Goal: Task Accomplishment & Management: Use online tool/utility

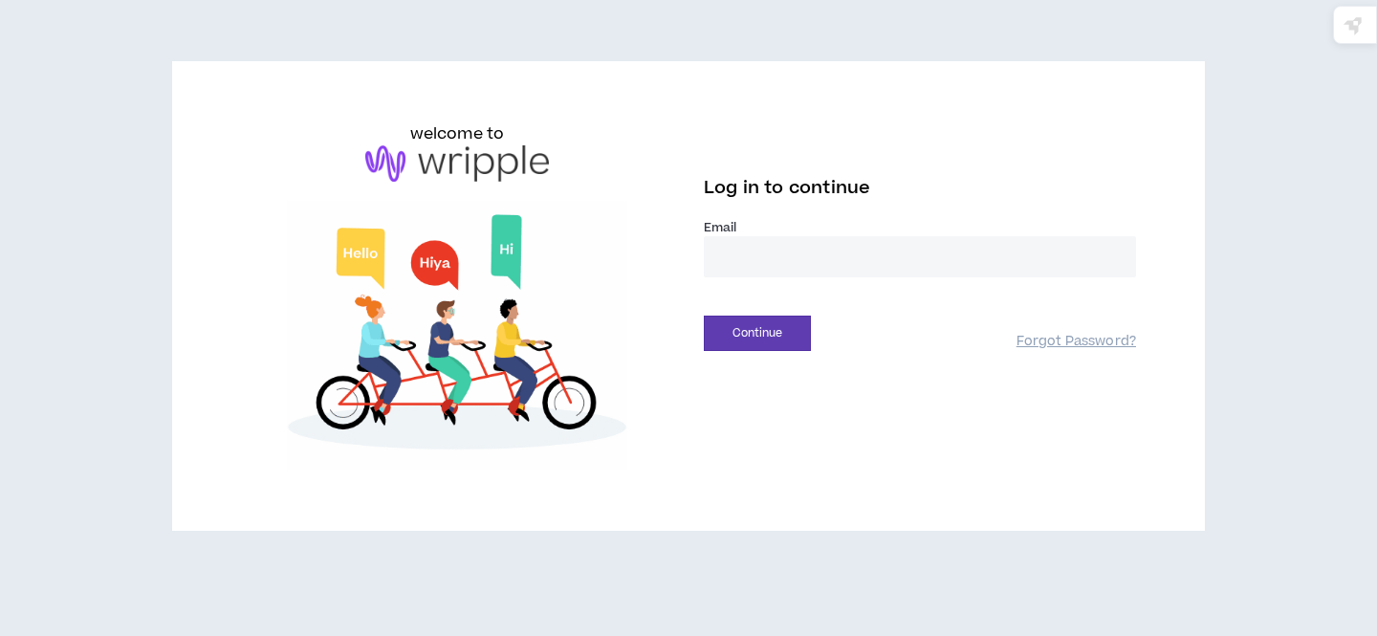
type input "**********"
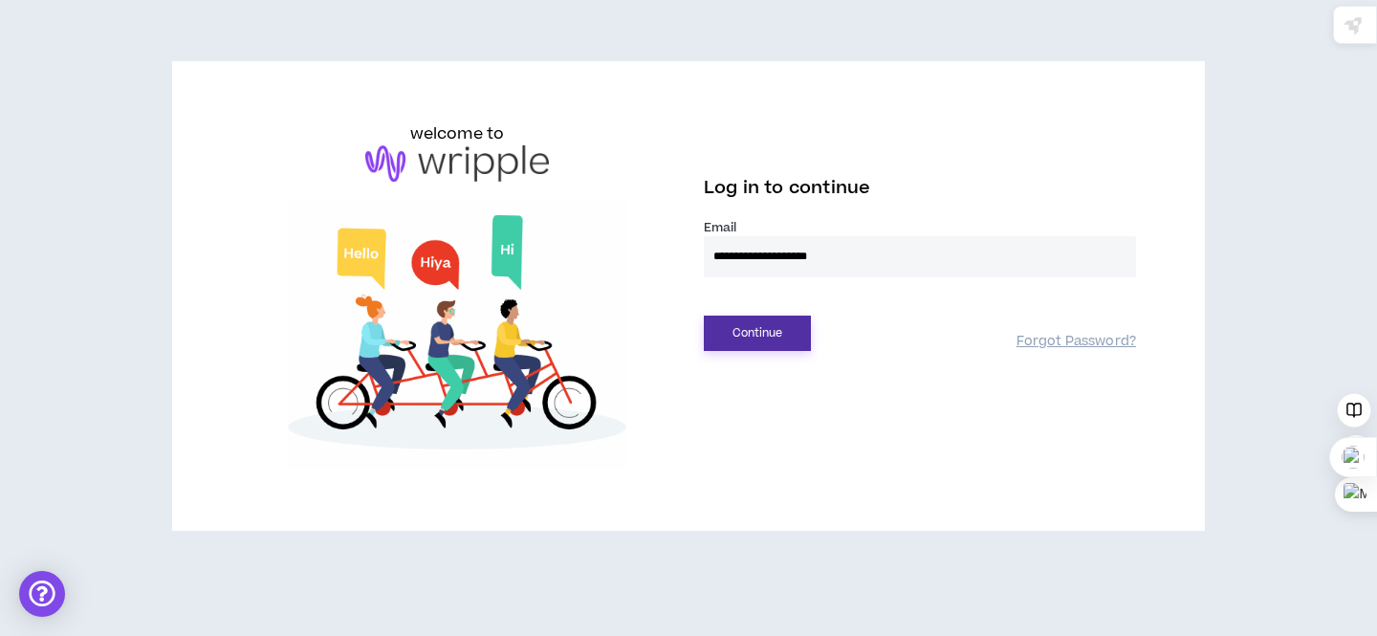
click at [761, 332] on button "Continue" at bounding box center [757, 333] width 107 height 35
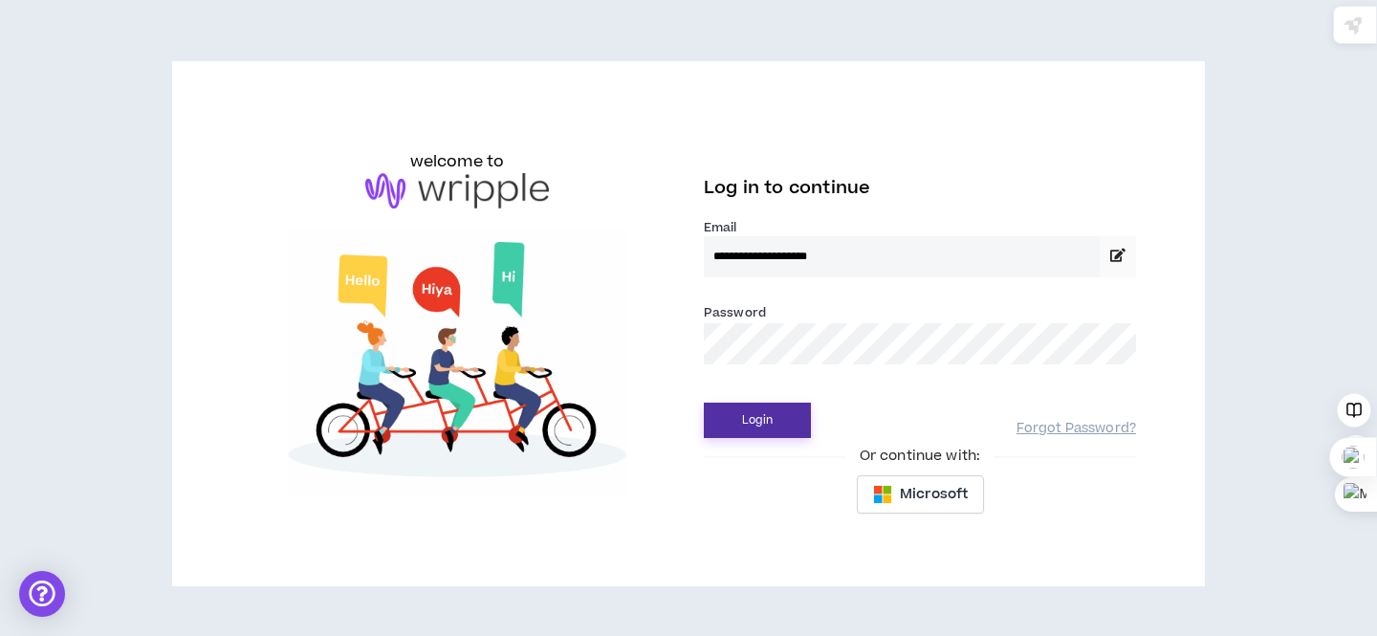
click at [760, 425] on button "Login" at bounding box center [757, 420] width 107 height 35
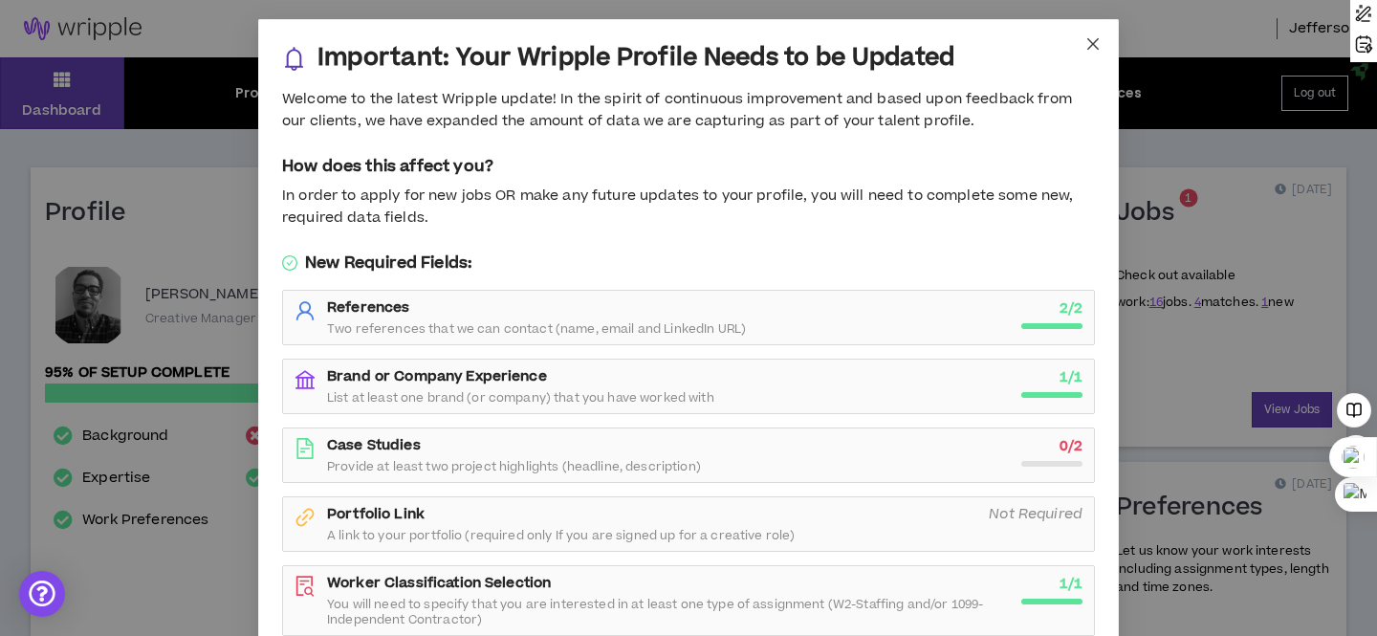
click at [1094, 48] on icon "close" at bounding box center [1092, 43] width 15 height 15
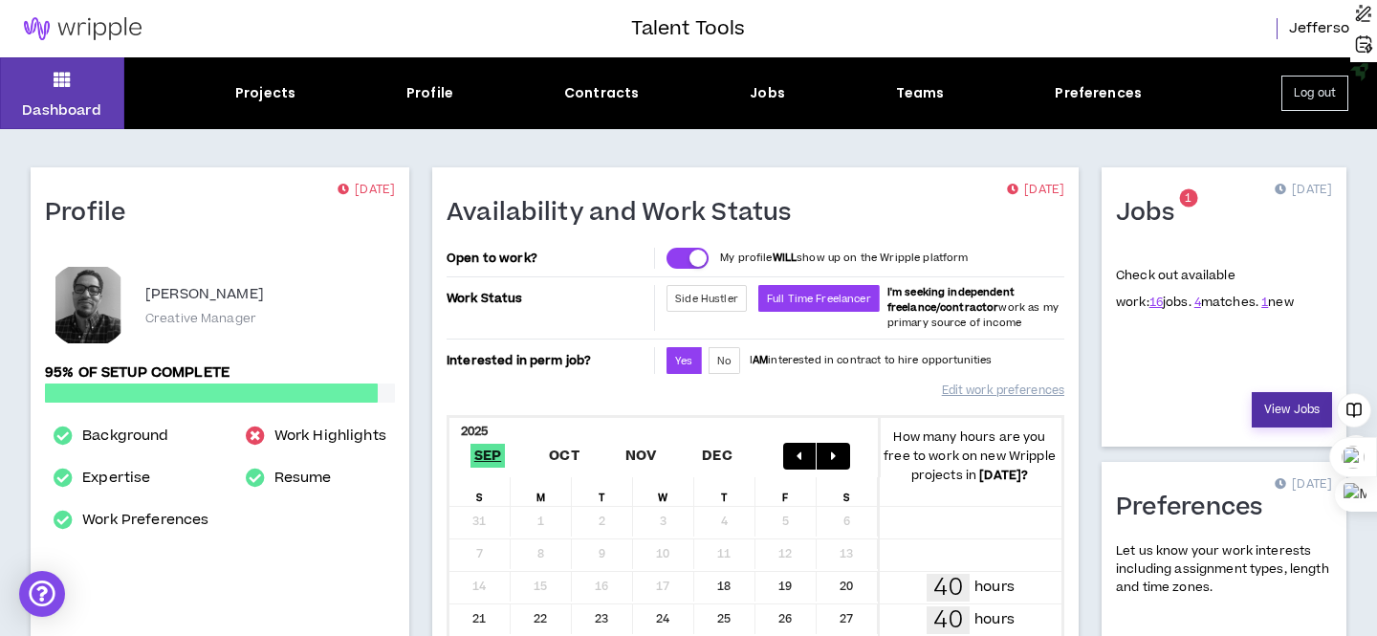
click at [1275, 407] on link "View Jobs" at bounding box center [1292, 409] width 80 height 35
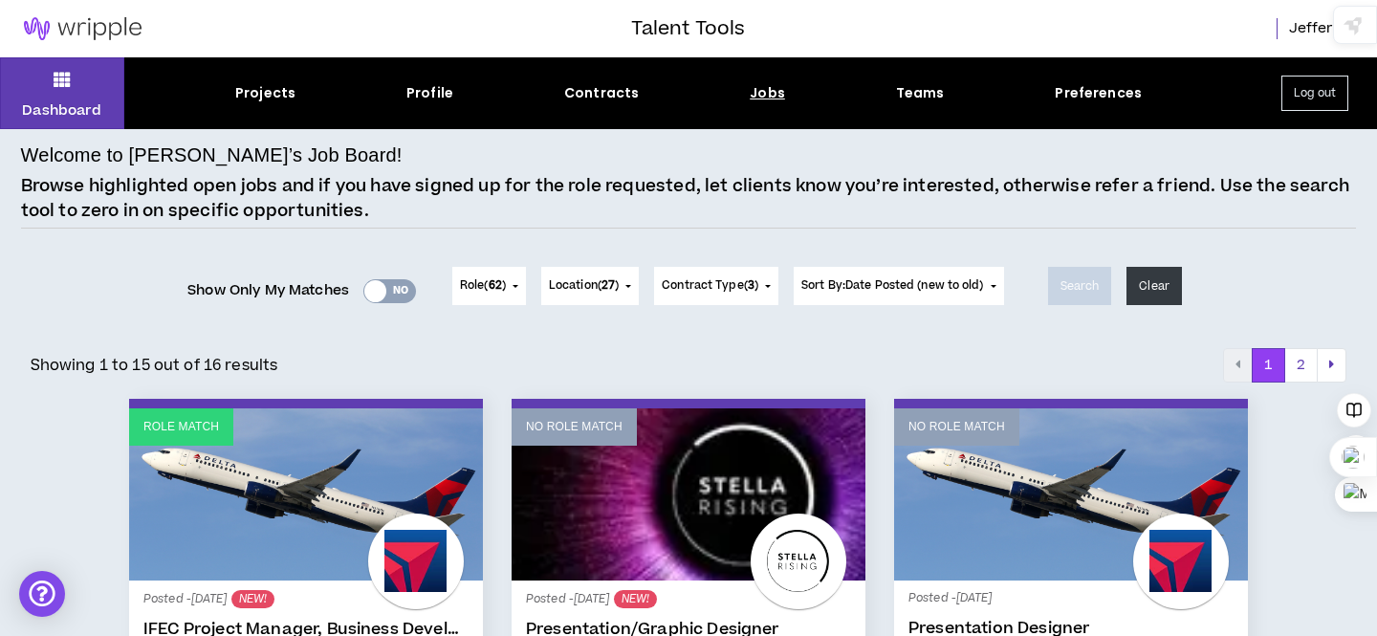
click at [400, 284] on div "Yes No" at bounding box center [389, 291] width 53 height 24
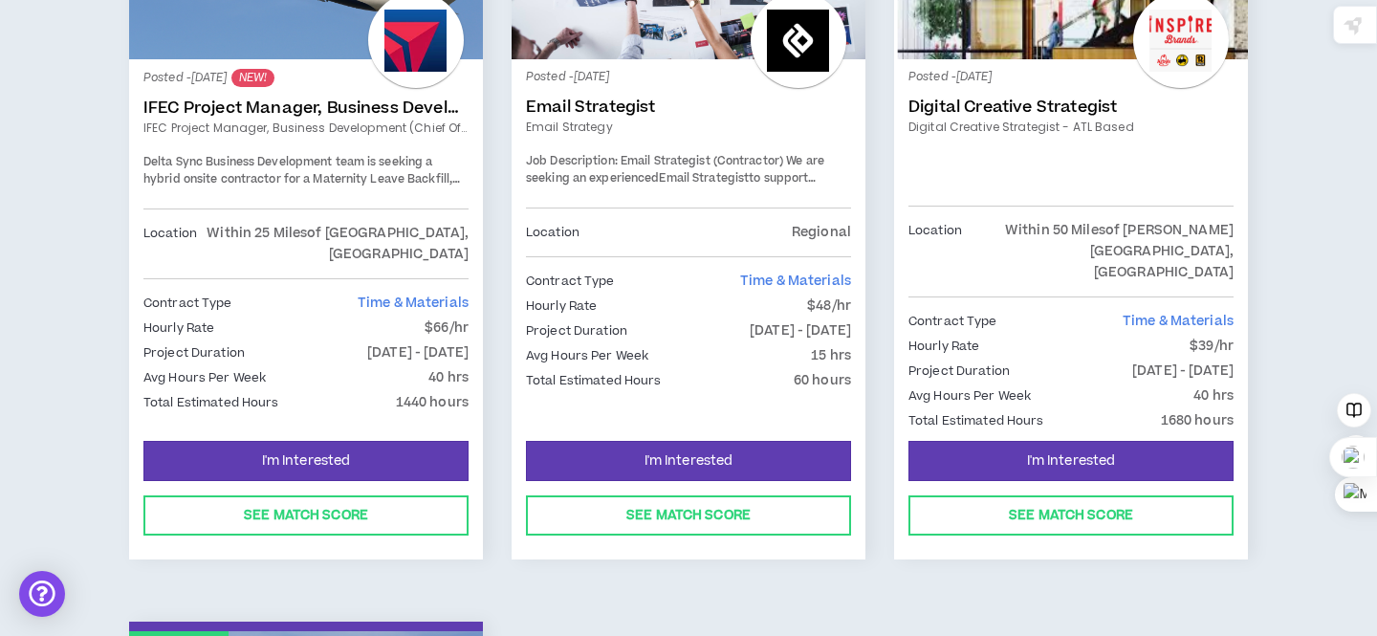
scroll to position [469, 0]
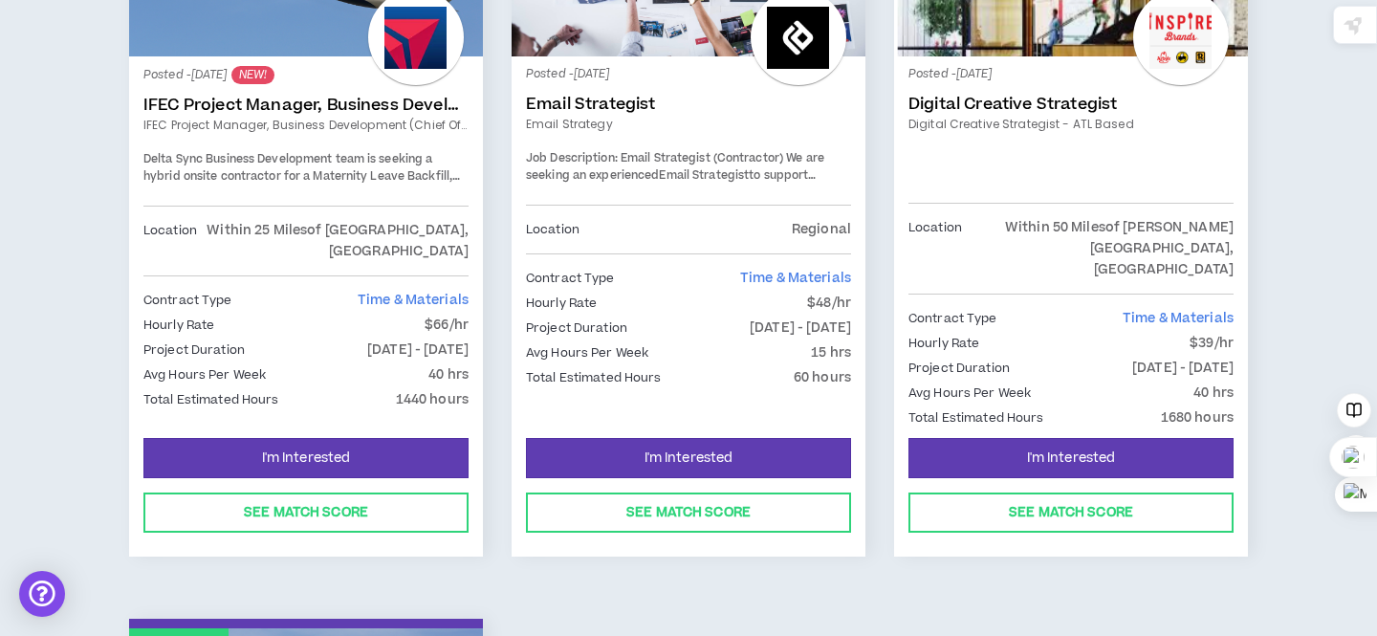
click at [343, 182] on span "Delta Sync Business Development team is seeking a hybrid onsite contractor for …" at bounding box center [301, 184] width 317 height 67
click at [367, 339] on p "[DATE] - [DATE]" at bounding box center [417, 349] width 101 height 21
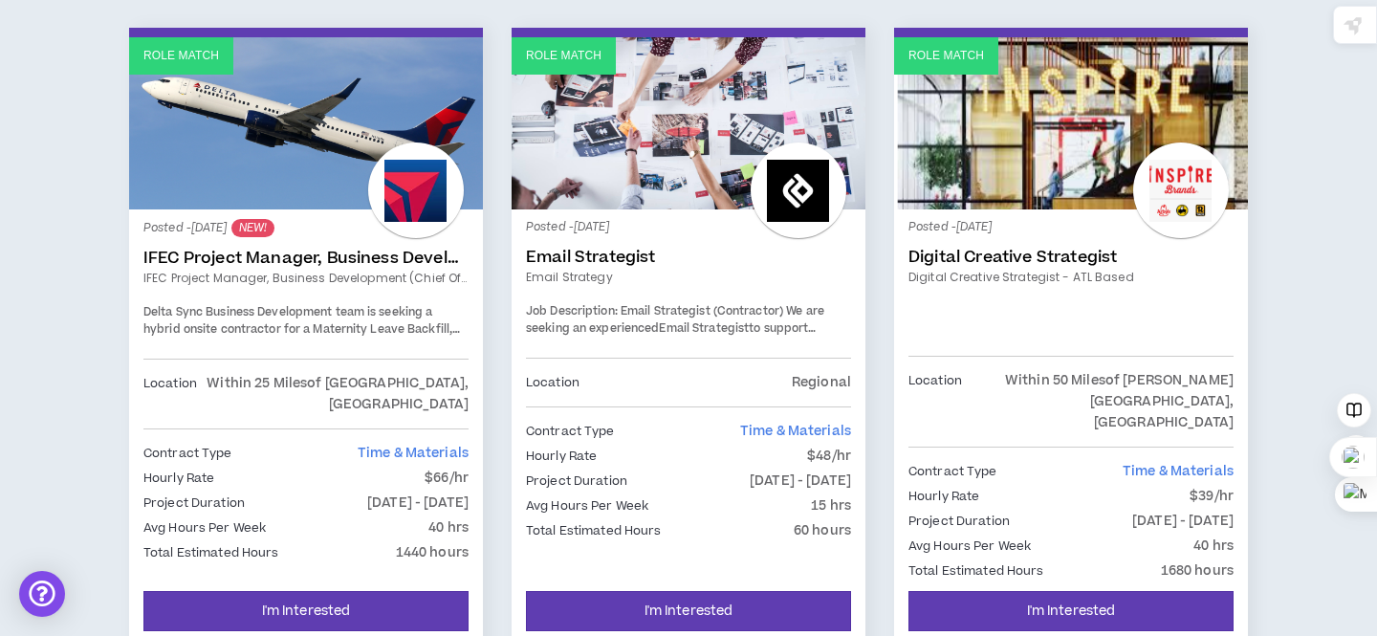
click at [330, 125] on link "Role Match" at bounding box center [306, 123] width 354 height 172
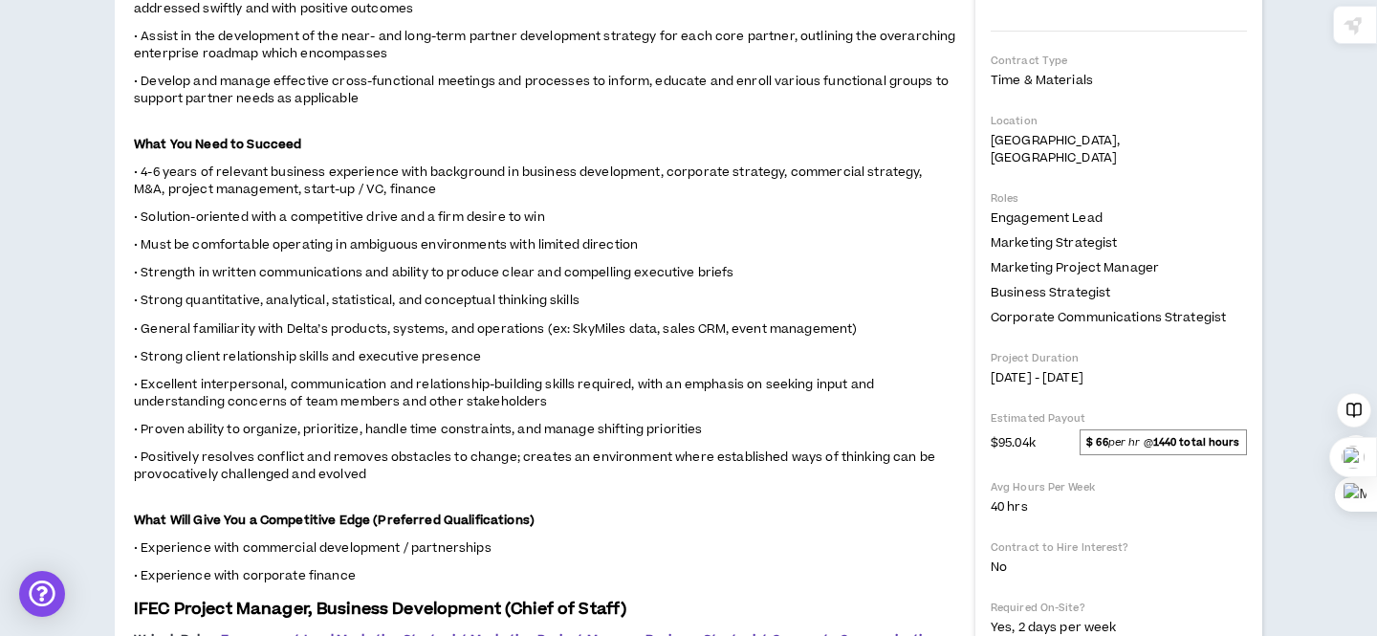
scroll to position [527, 0]
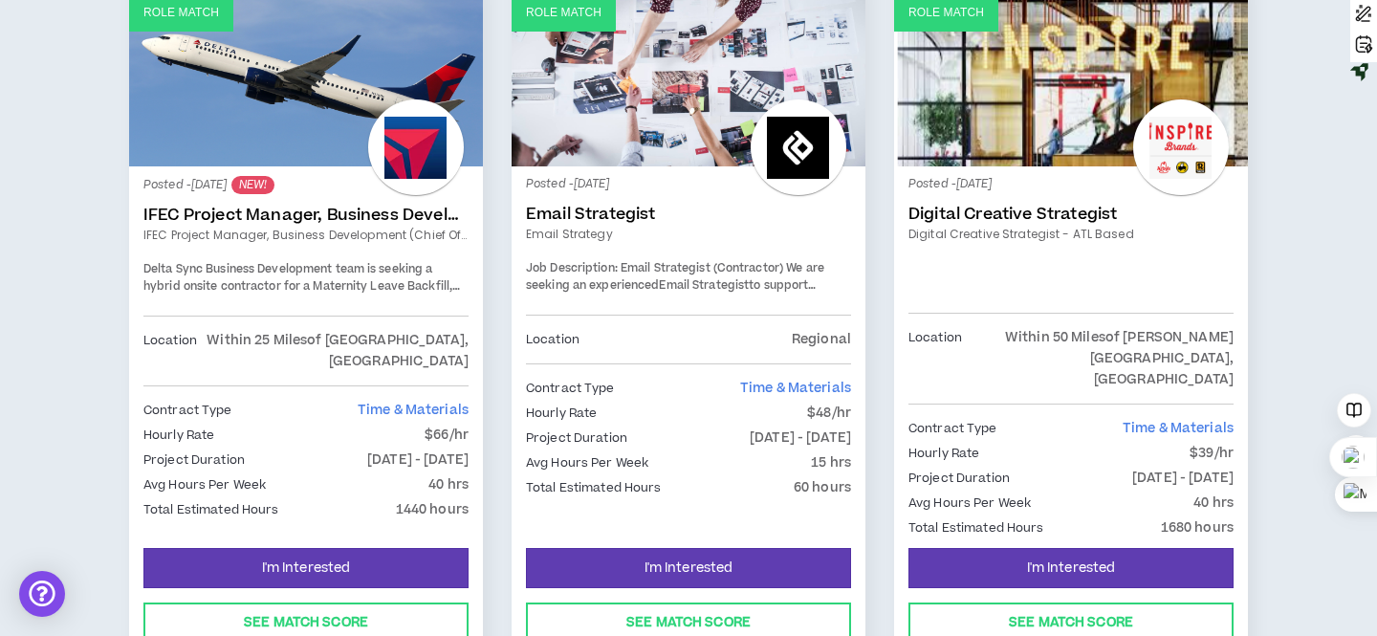
scroll to position [363, 0]
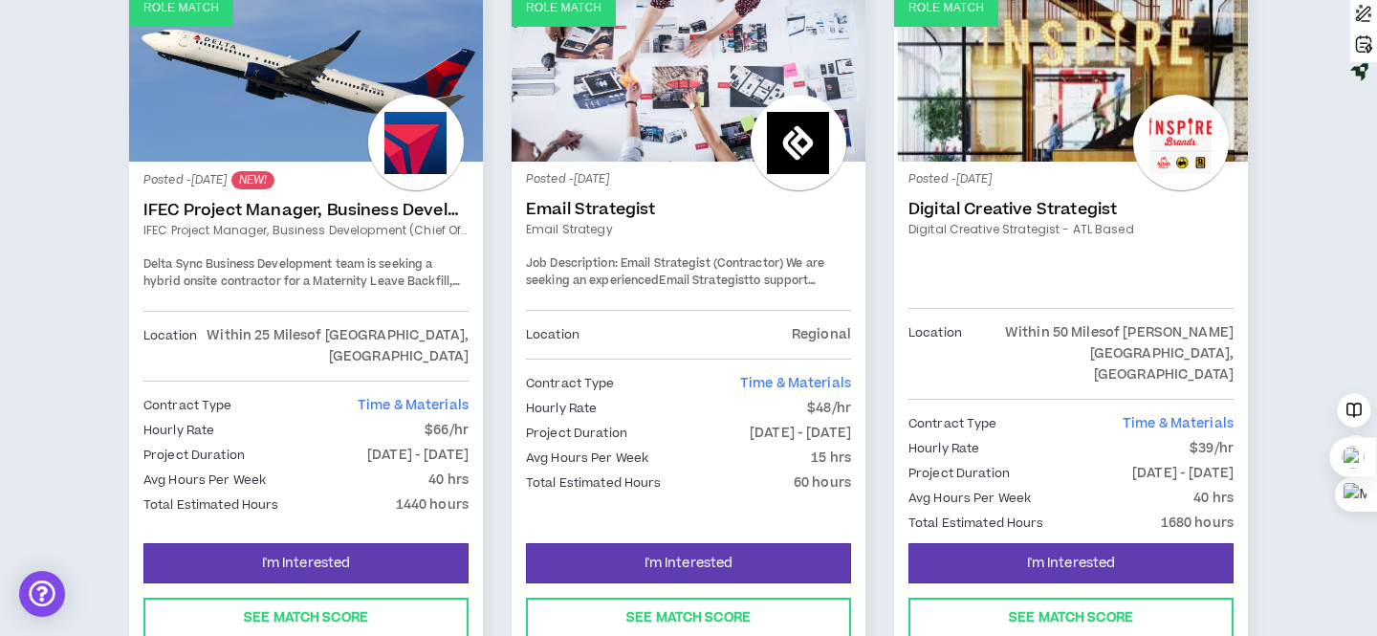
click at [1033, 123] on link "Role Match" at bounding box center [1071, 75] width 354 height 172
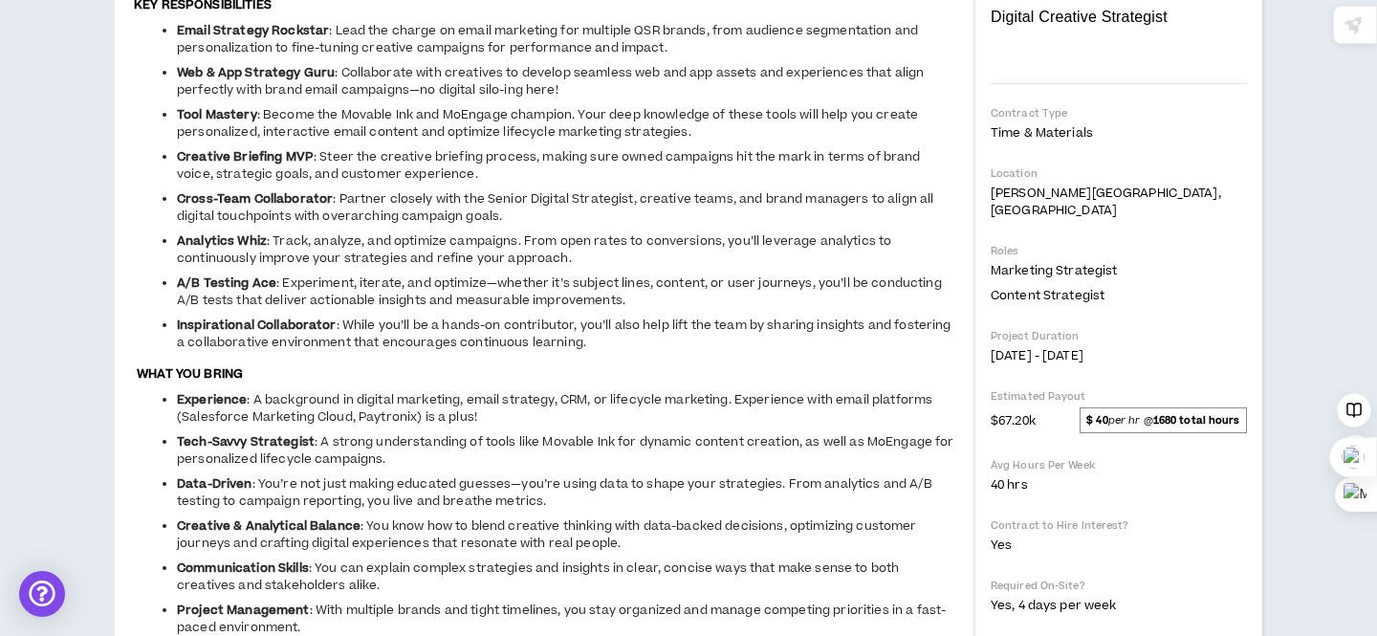
scroll to position [337, 0]
